Goal: Information Seeking & Learning: Learn about a topic

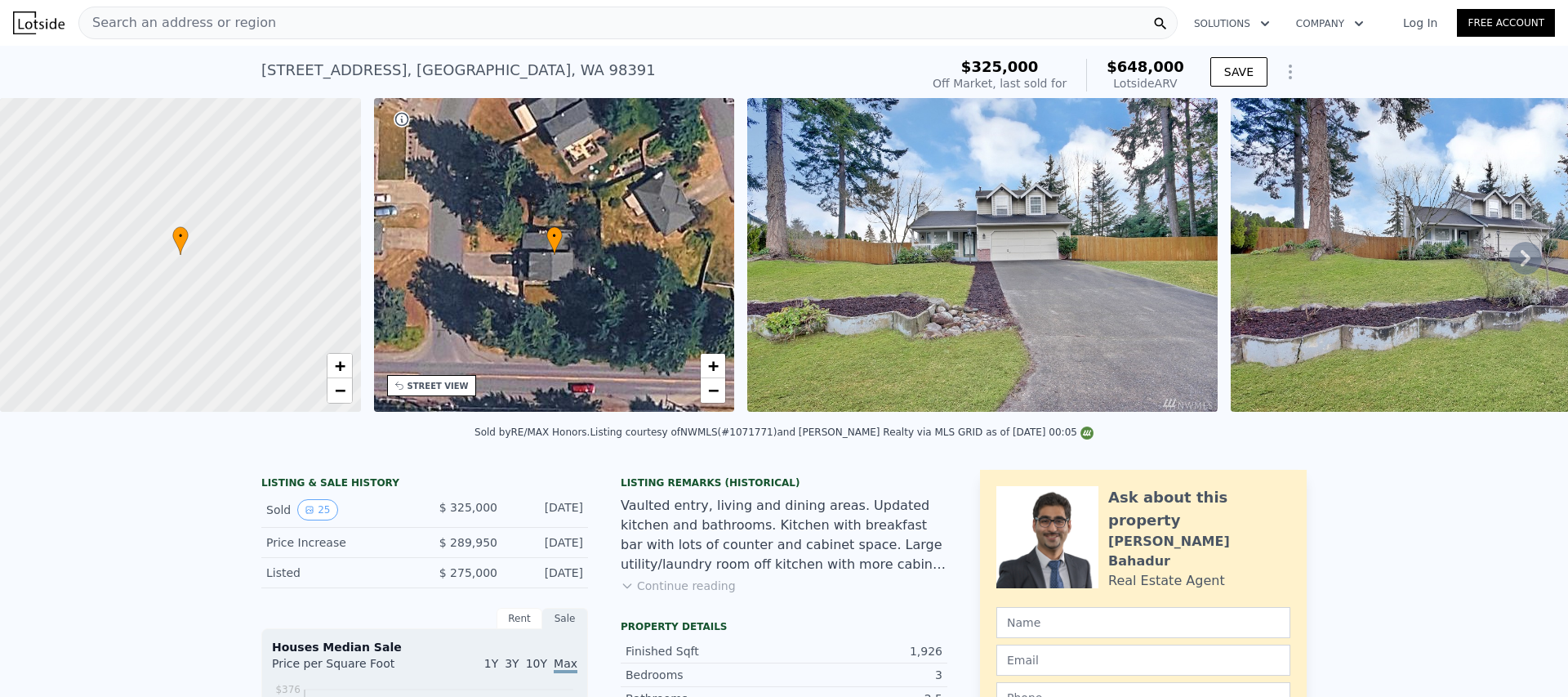
type input "1440"
type input "$ 648,000"
type input "$ 253,638"
click at [366, 28] on div "Search an address or region" at bounding box center [627, 23] width 1099 height 33
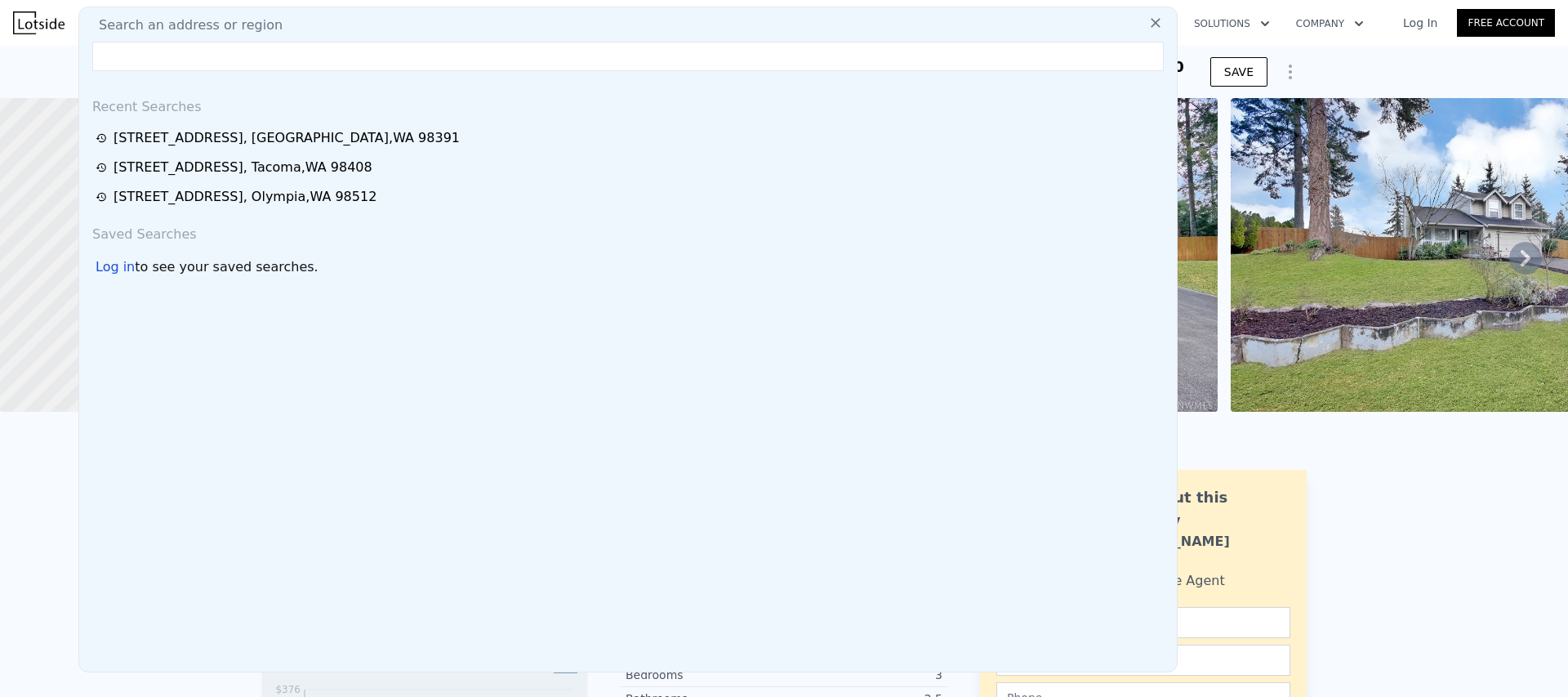
type input "b"
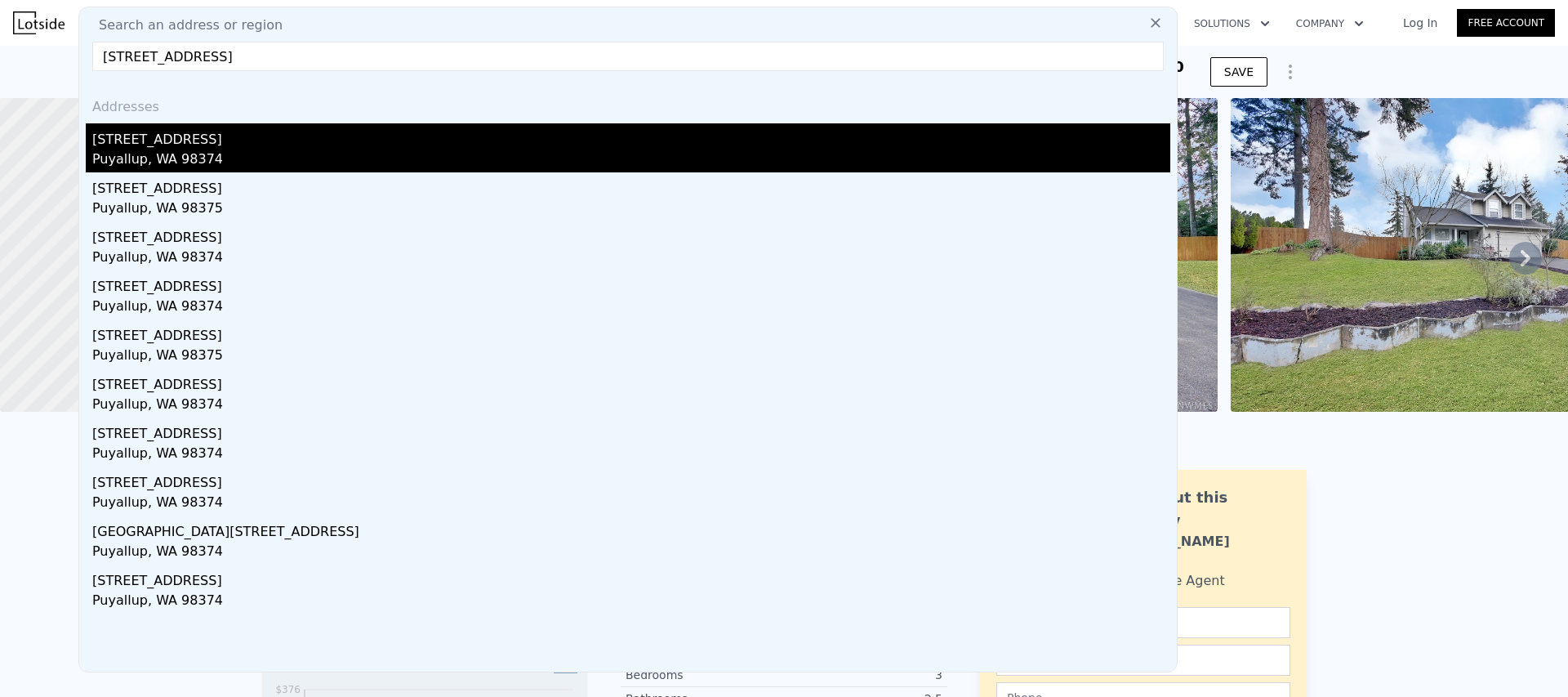
type input "[STREET_ADDRESS]"
click at [258, 149] on div "Puyallup, WA 98374" at bounding box center [631, 161] width 1078 height 23
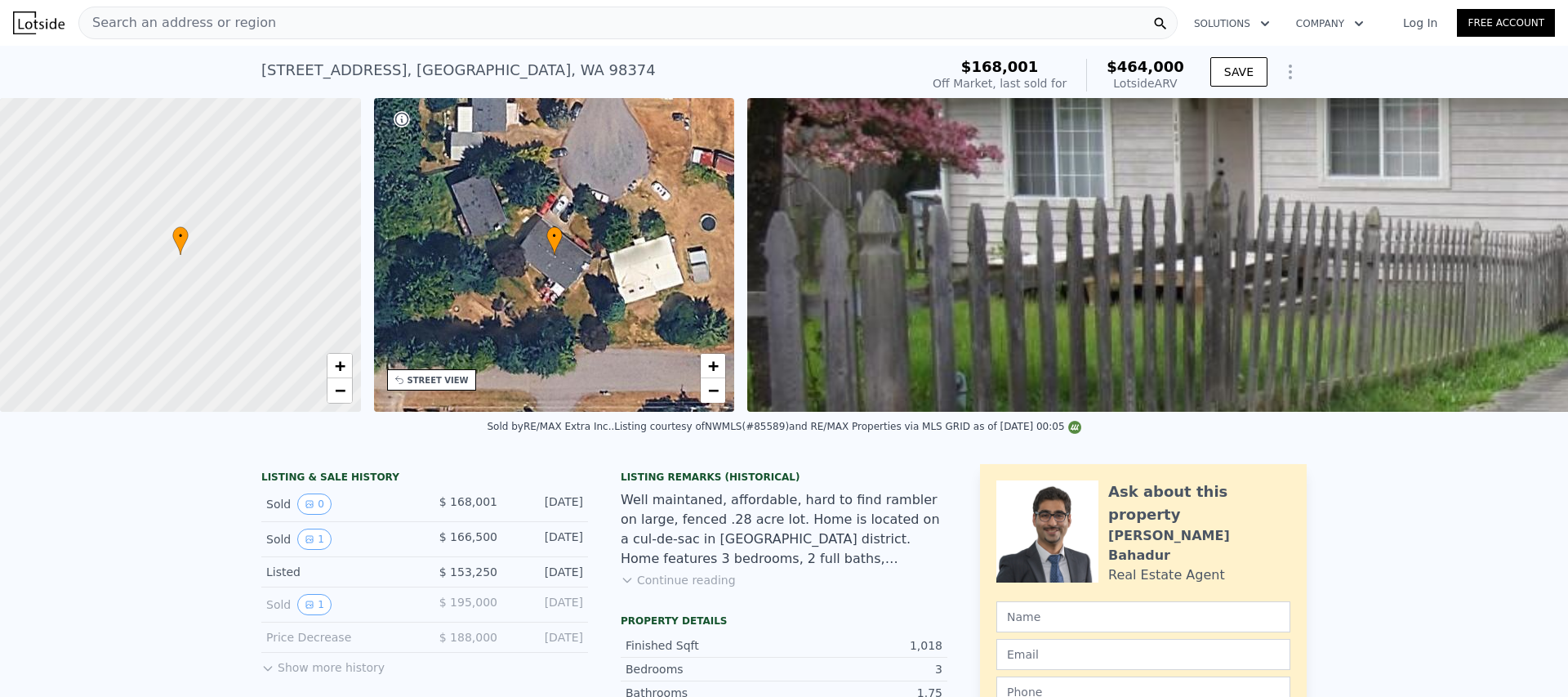
scroll to position [0, 7]
click at [289, 12] on div "Search an address or region" at bounding box center [627, 23] width 1099 height 33
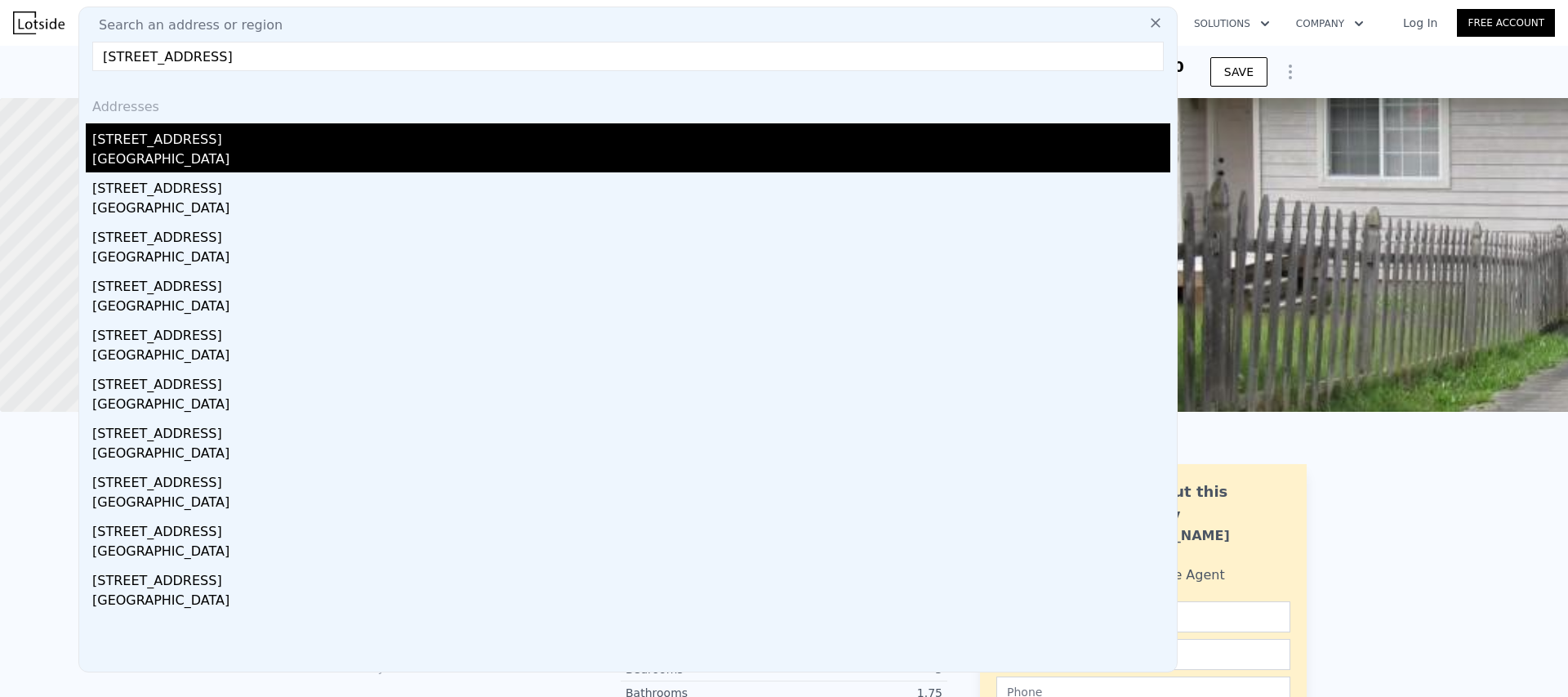
type input "[STREET_ADDRESS]"
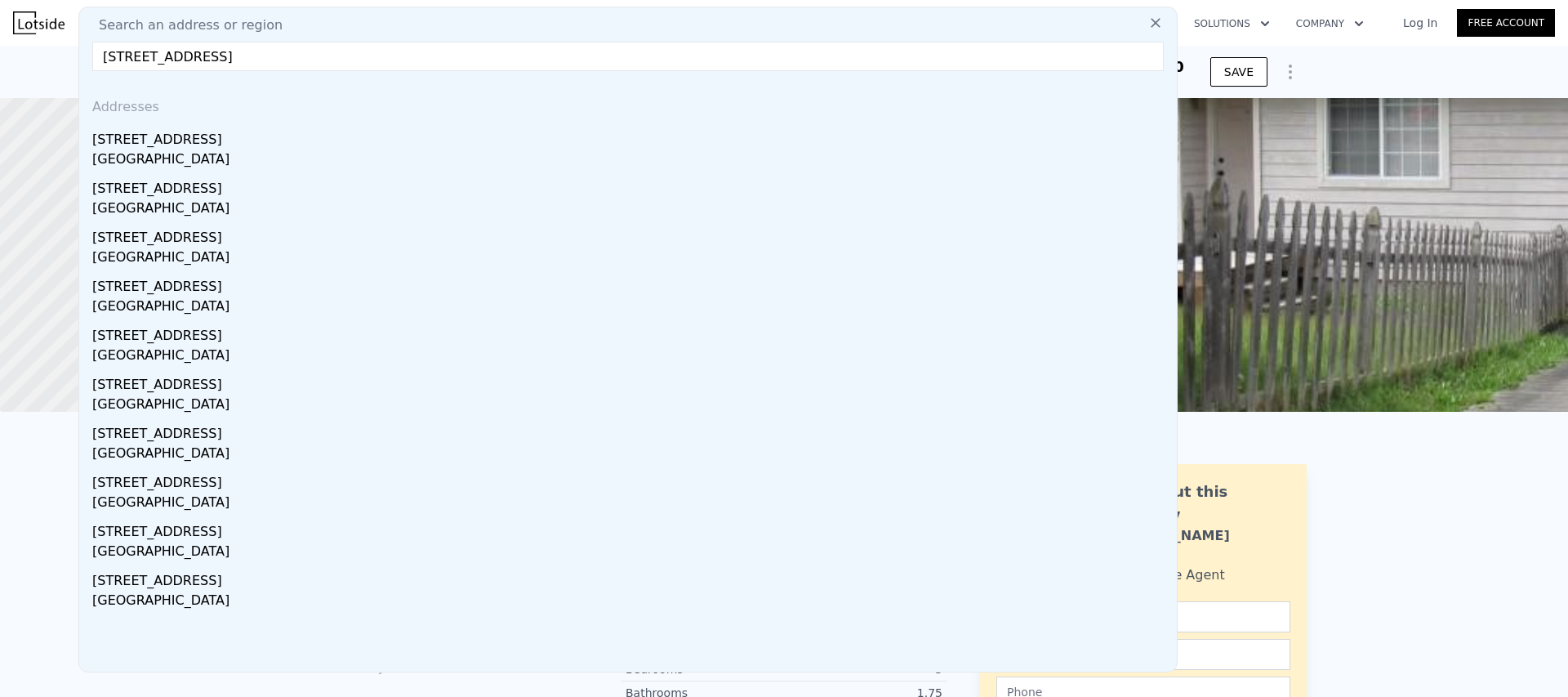
click at [151, 146] on div "[STREET_ADDRESS]" at bounding box center [631, 137] width 1078 height 26
